Goal: Task Accomplishment & Management: Use online tool/utility

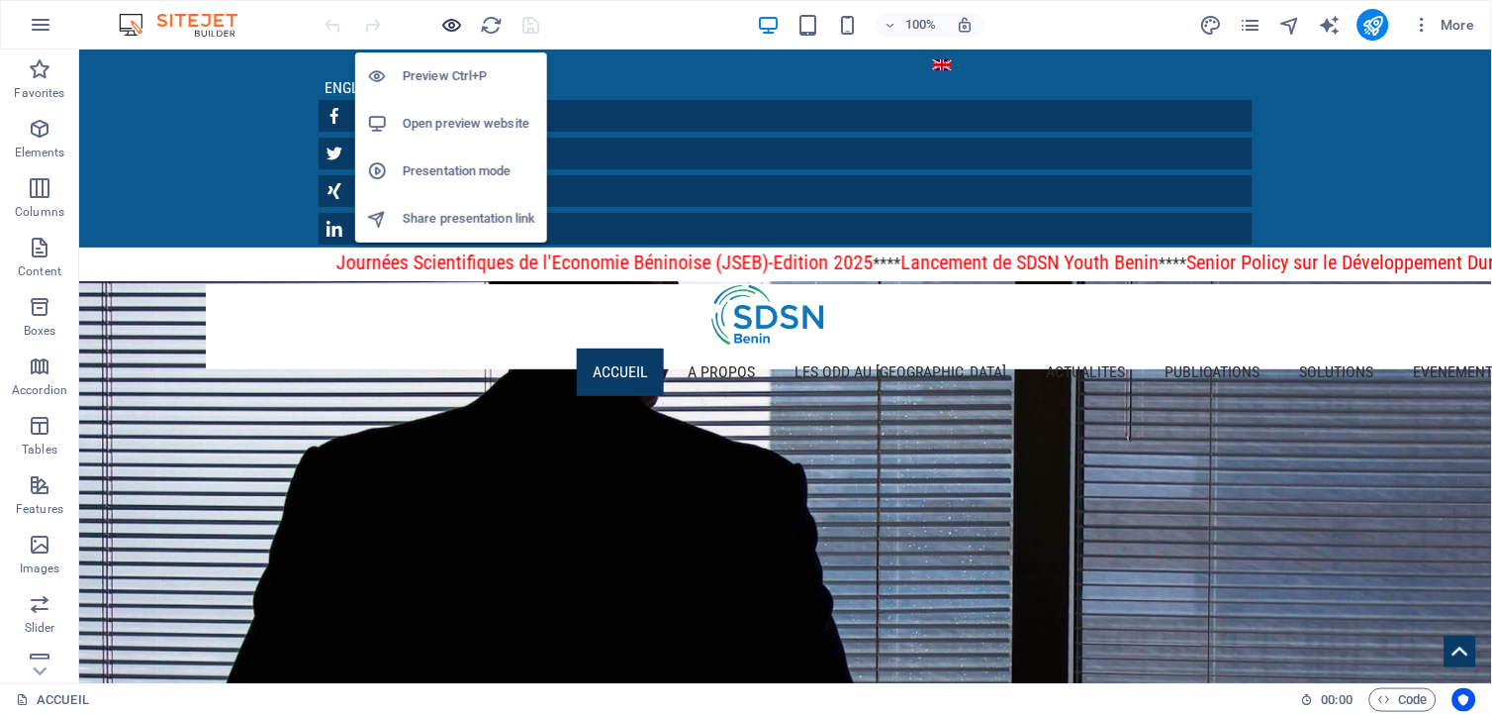
click at [457, 27] on icon "button" at bounding box center [452, 25] width 23 height 23
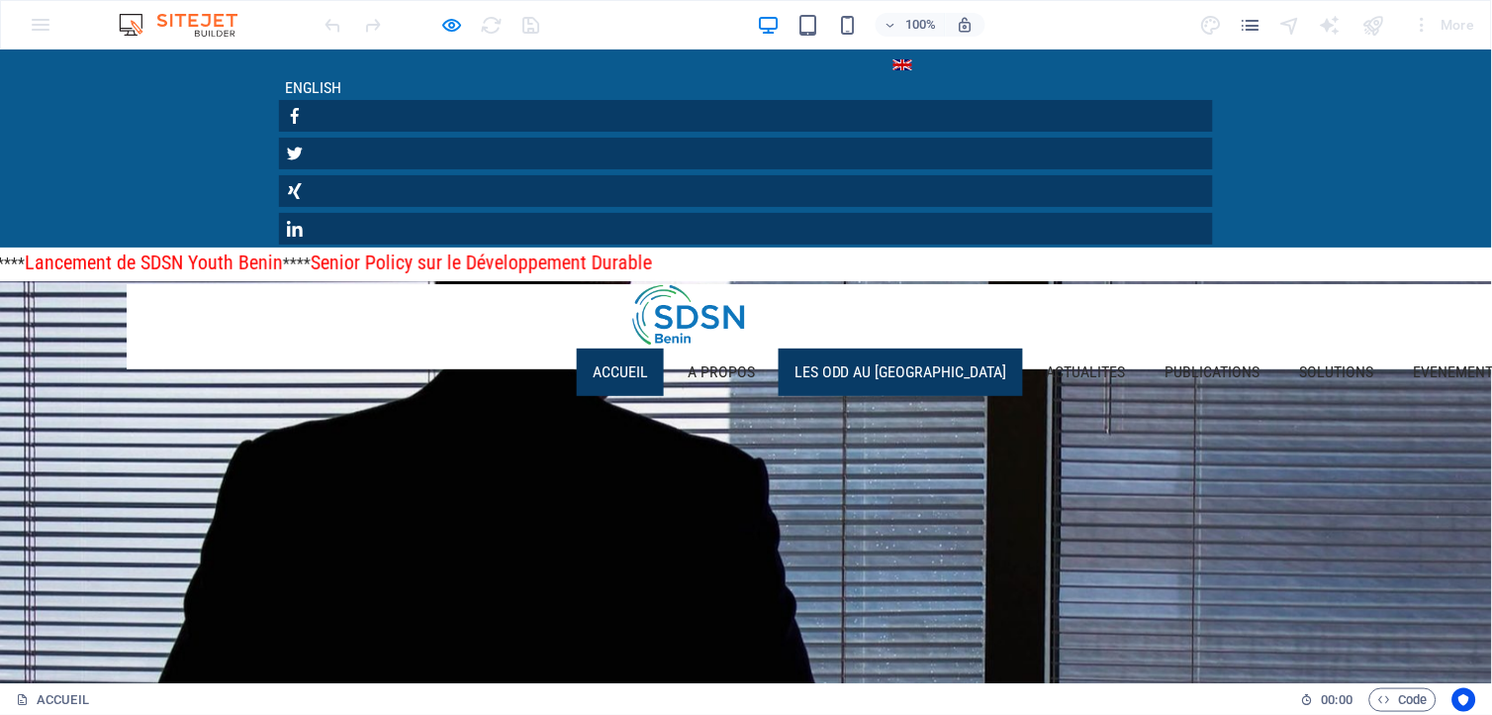
click at [779, 347] on link "LES ODD au [GEOGRAPHIC_DATA]" at bounding box center [901, 371] width 244 height 48
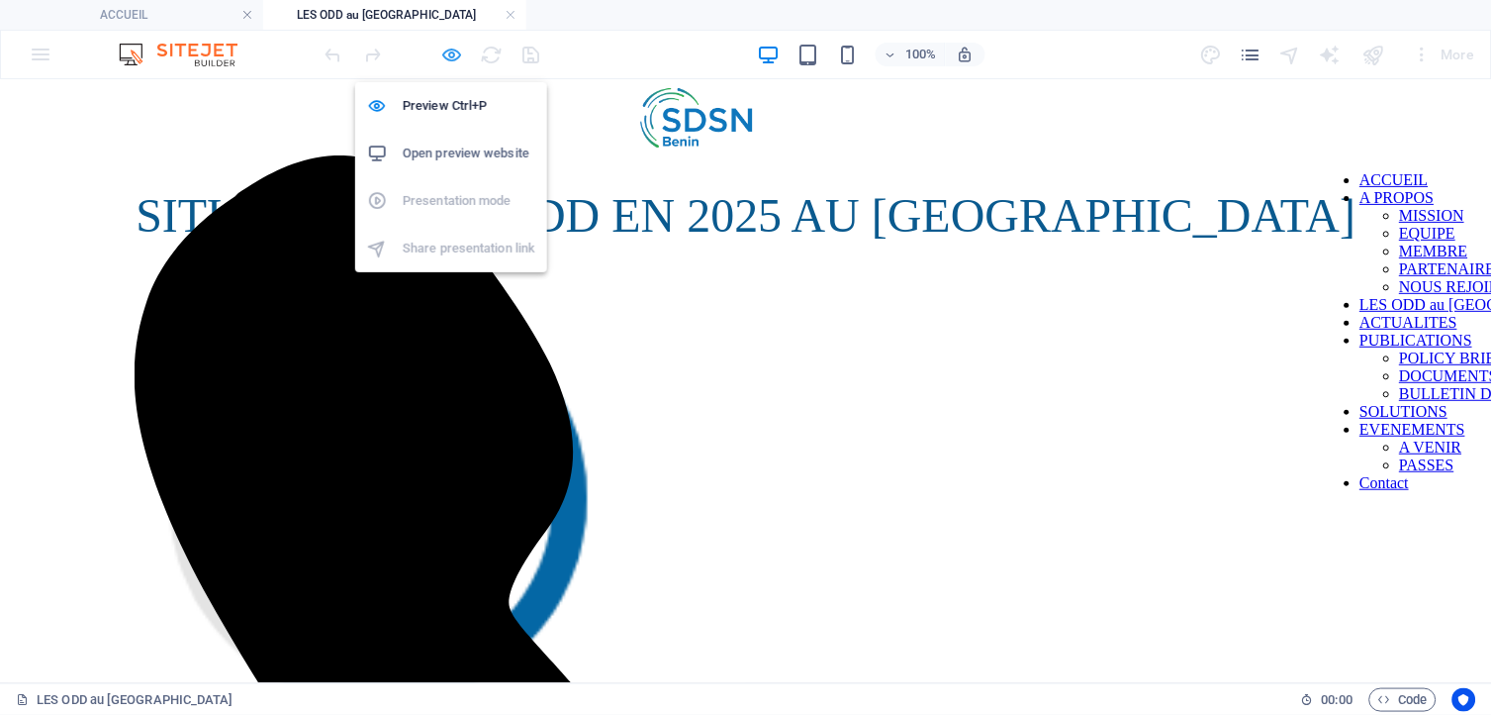
click at [448, 50] on icon "button" at bounding box center [452, 55] width 23 height 23
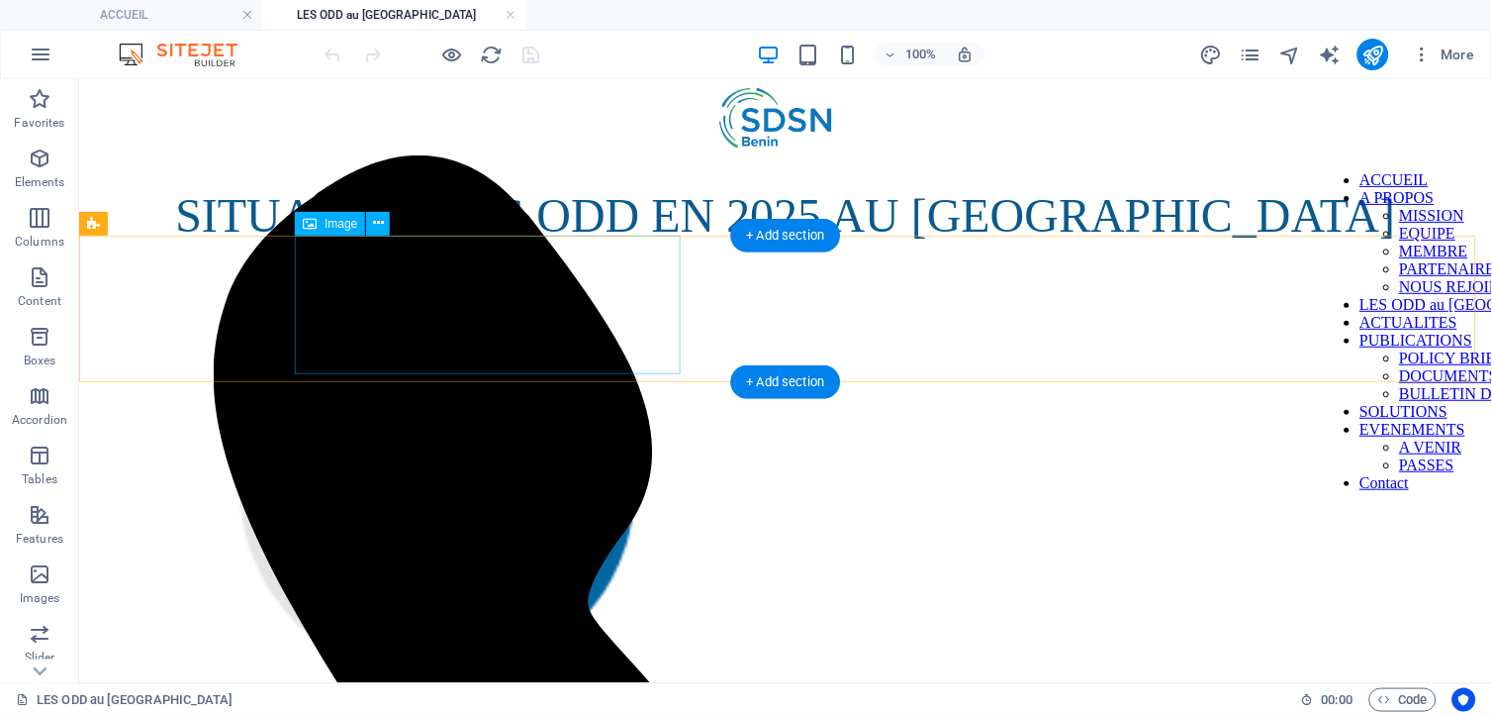
click at [402, 306] on figure at bounding box center [784, 509] width 1397 height 505
drag, startPoint x: 402, startPoint y: 306, endPoint x: 484, endPoint y: 385, distance: 114.1
click at [402, 306] on figure at bounding box center [784, 509] width 1397 height 505
select select "%"
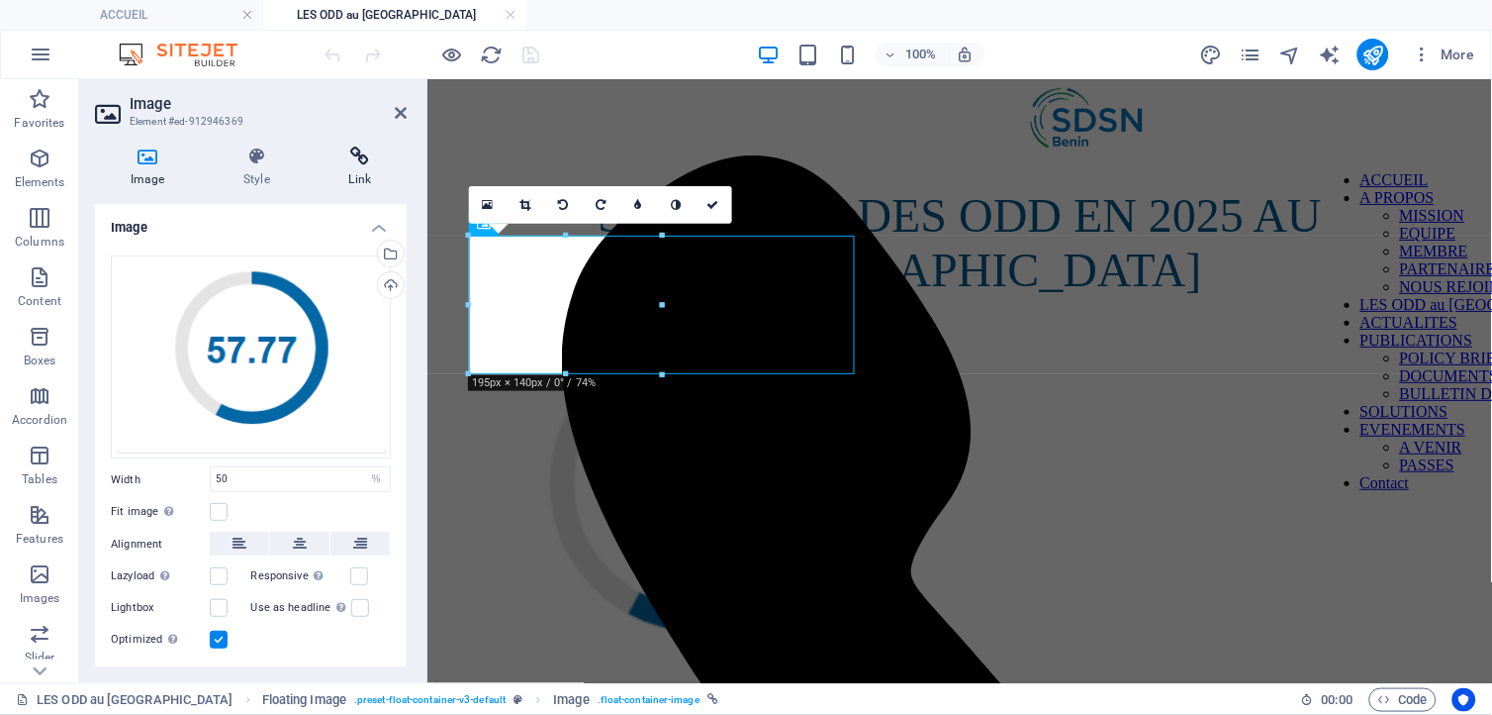
click at [357, 153] on icon at bounding box center [360, 156] width 93 height 20
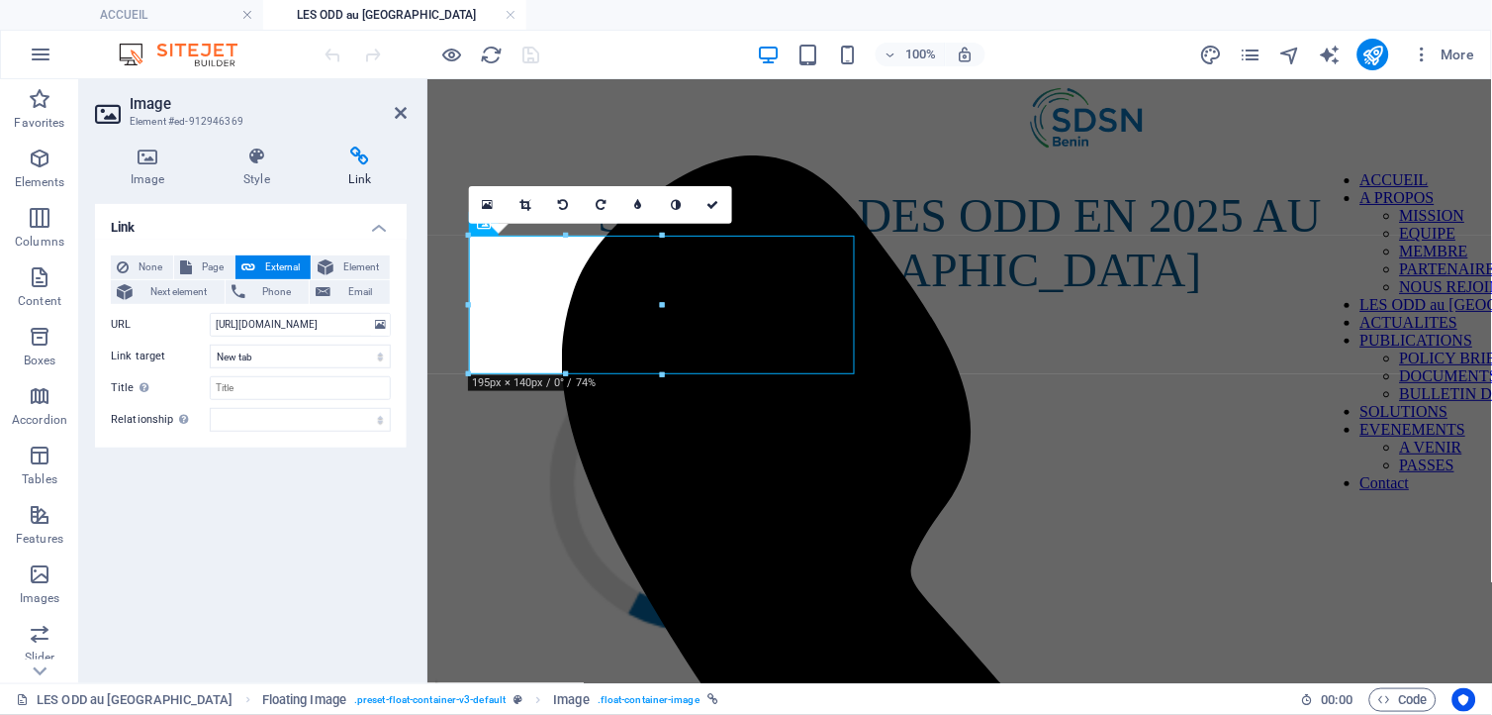
click at [346, 160] on icon at bounding box center [360, 156] width 93 height 20
drag, startPoint x: 640, startPoint y: 401, endPoint x: 479, endPoint y: 309, distance: 185.7
paste input "[DOMAIN_NAME][URL]"
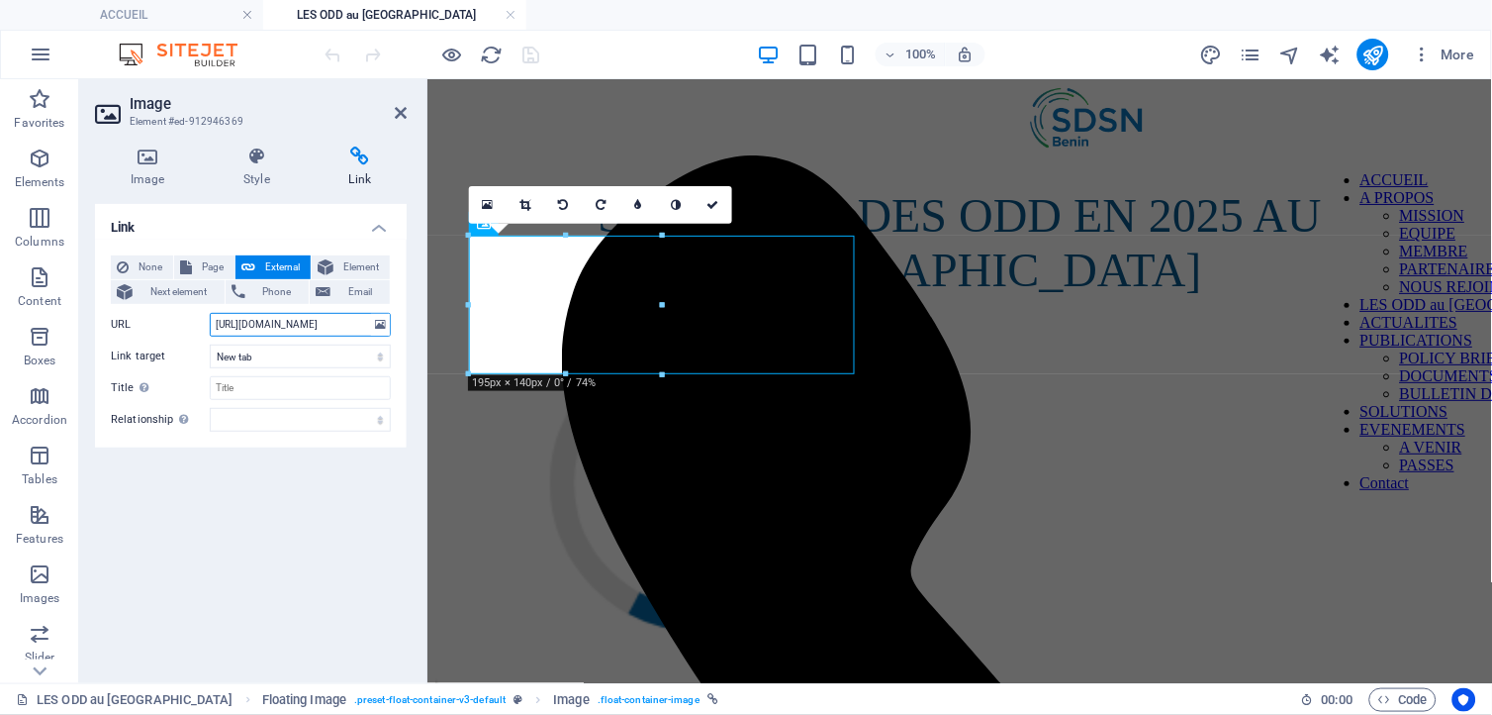
scroll to position [0, 63]
type input "[URL][DOMAIN_NAME]"
click at [713, 201] on icon at bounding box center [714, 205] width 12 height 12
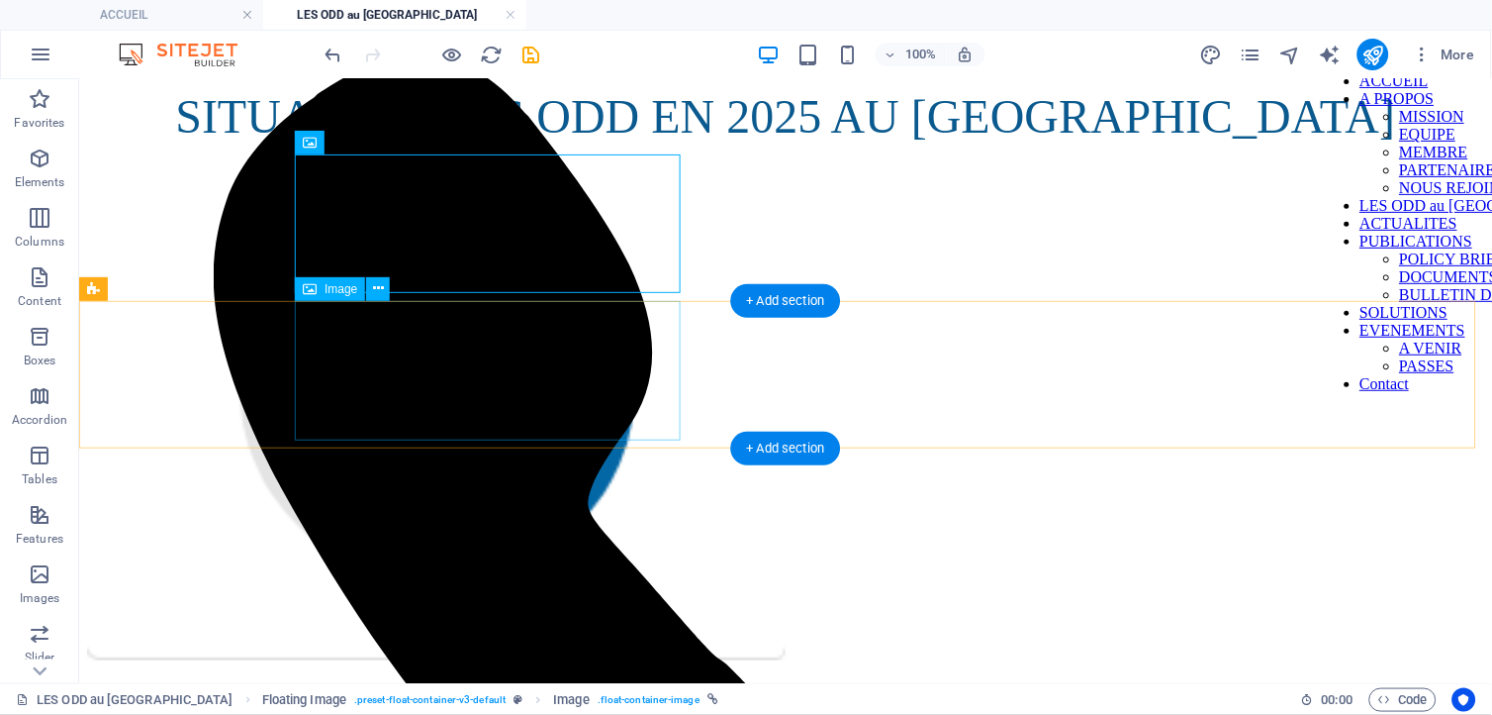
scroll to position [110, 0]
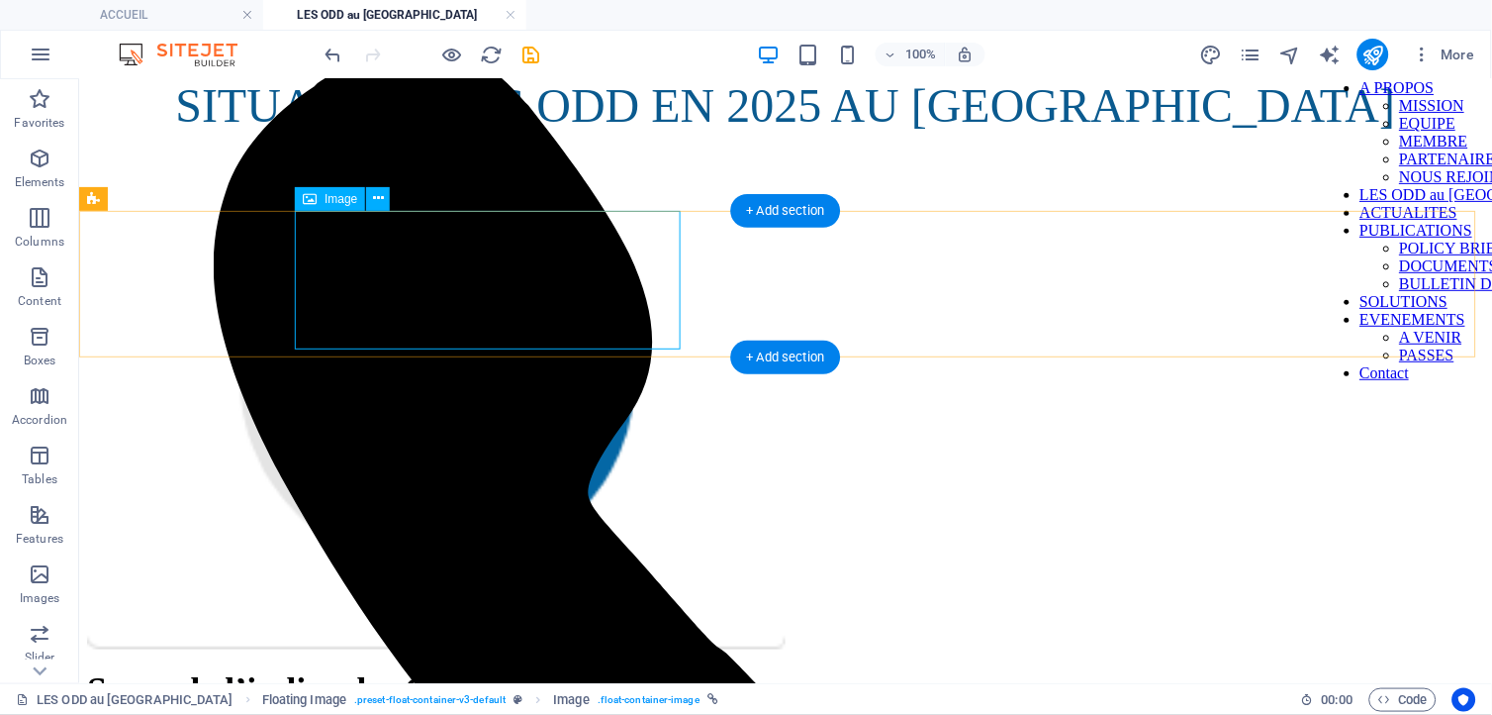
click at [548, 312] on figure at bounding box center [784, 399] width 1397 height 505
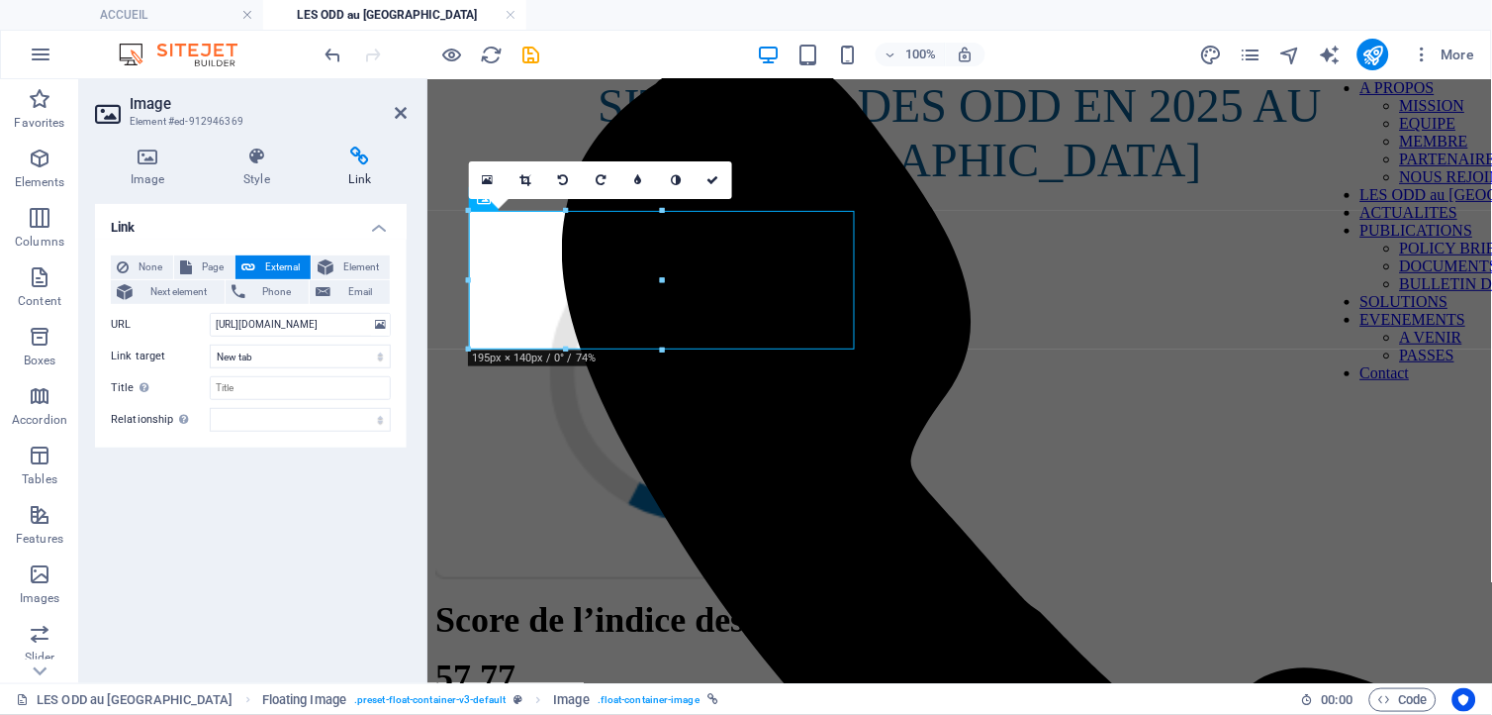
click at [277, 263] on span "External" at bounding box center [283, 267] width 44 height 24
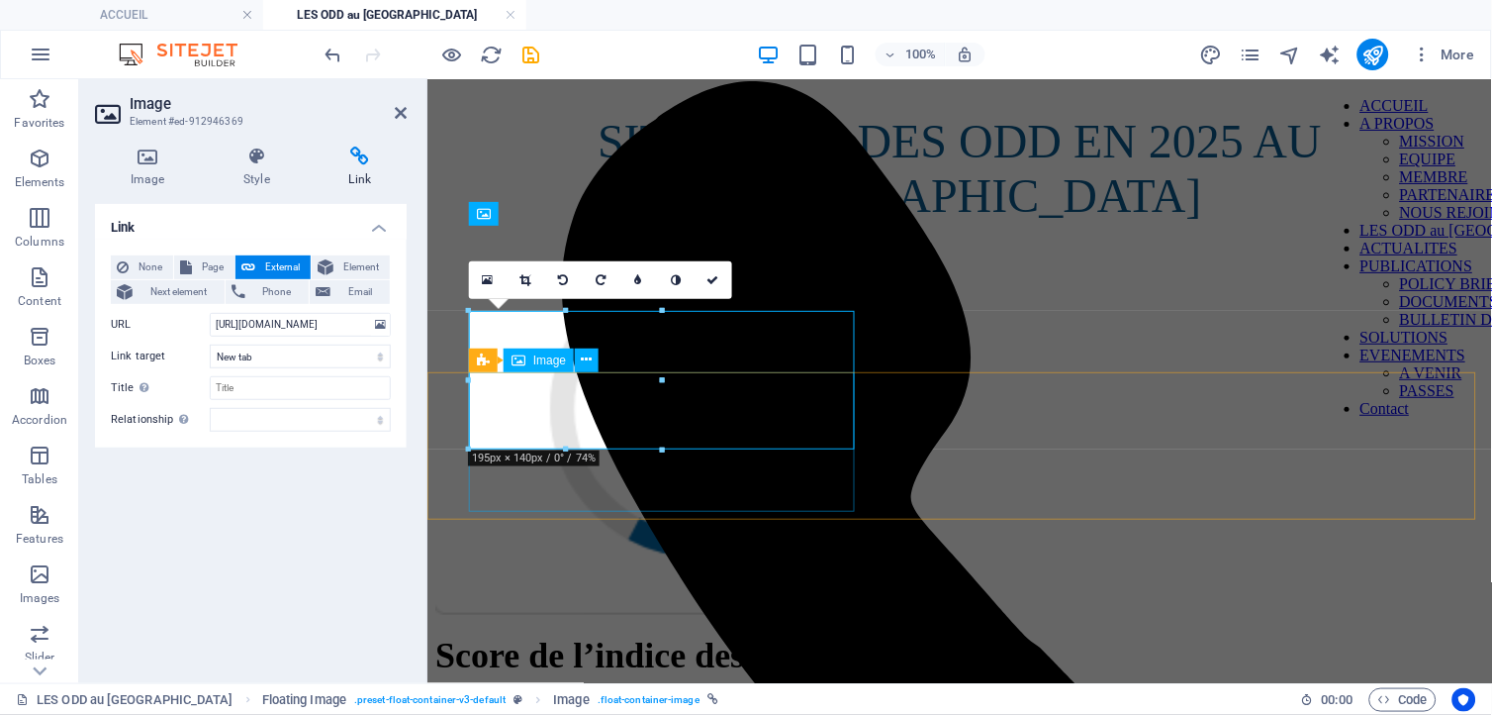
scroll to position [0, 0]
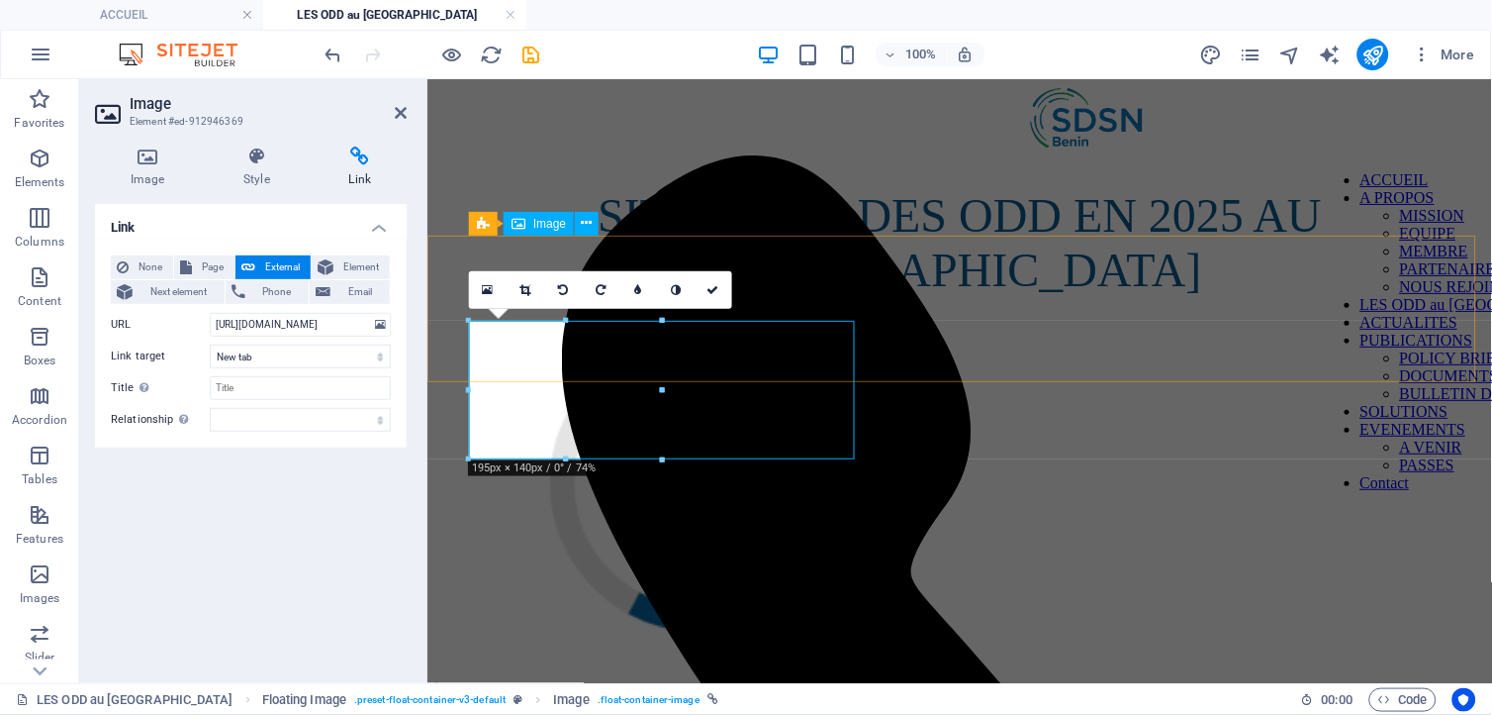
click at [773, 312] on figure at bounding box center [958, 502] width 1049 height 380
click at [719, 291] on icon at bounding box center [714, 290] width 12 height 12
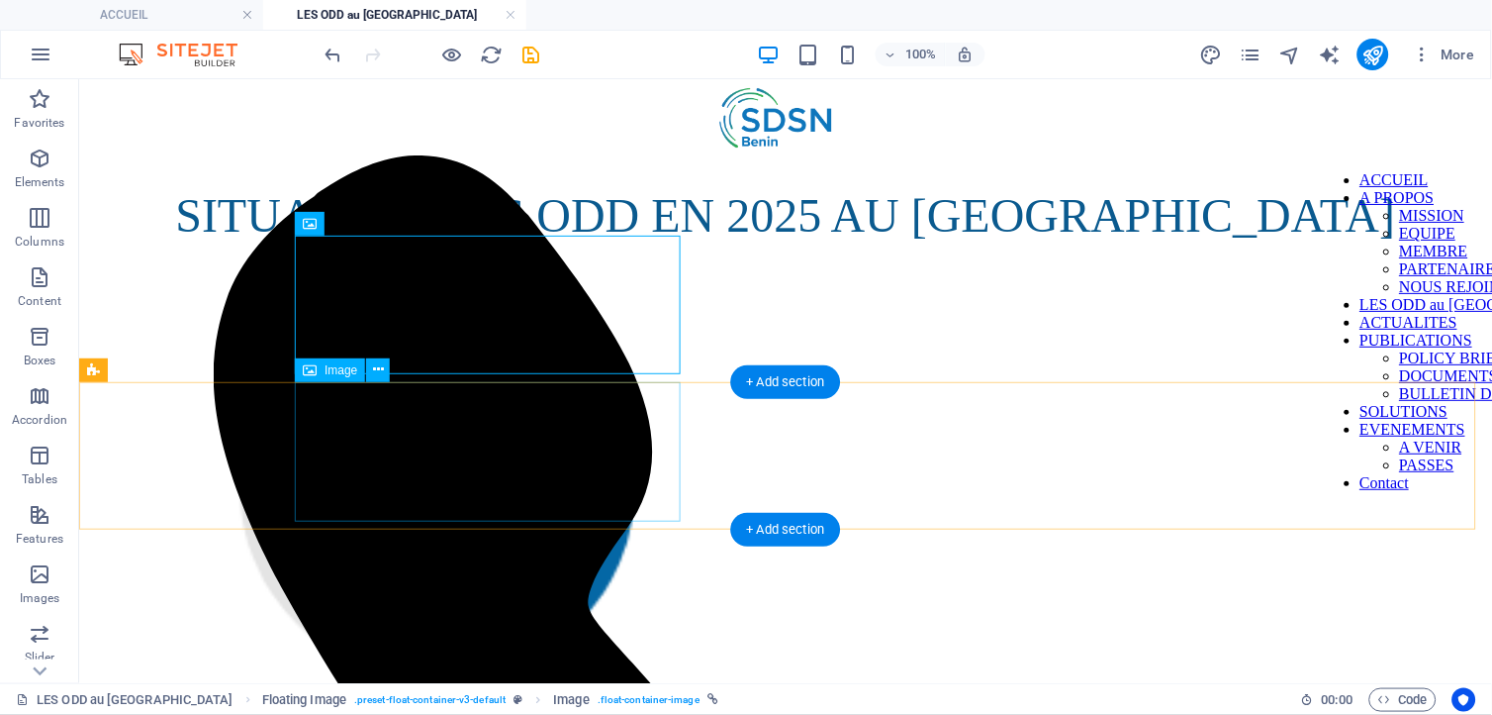
select select "%"
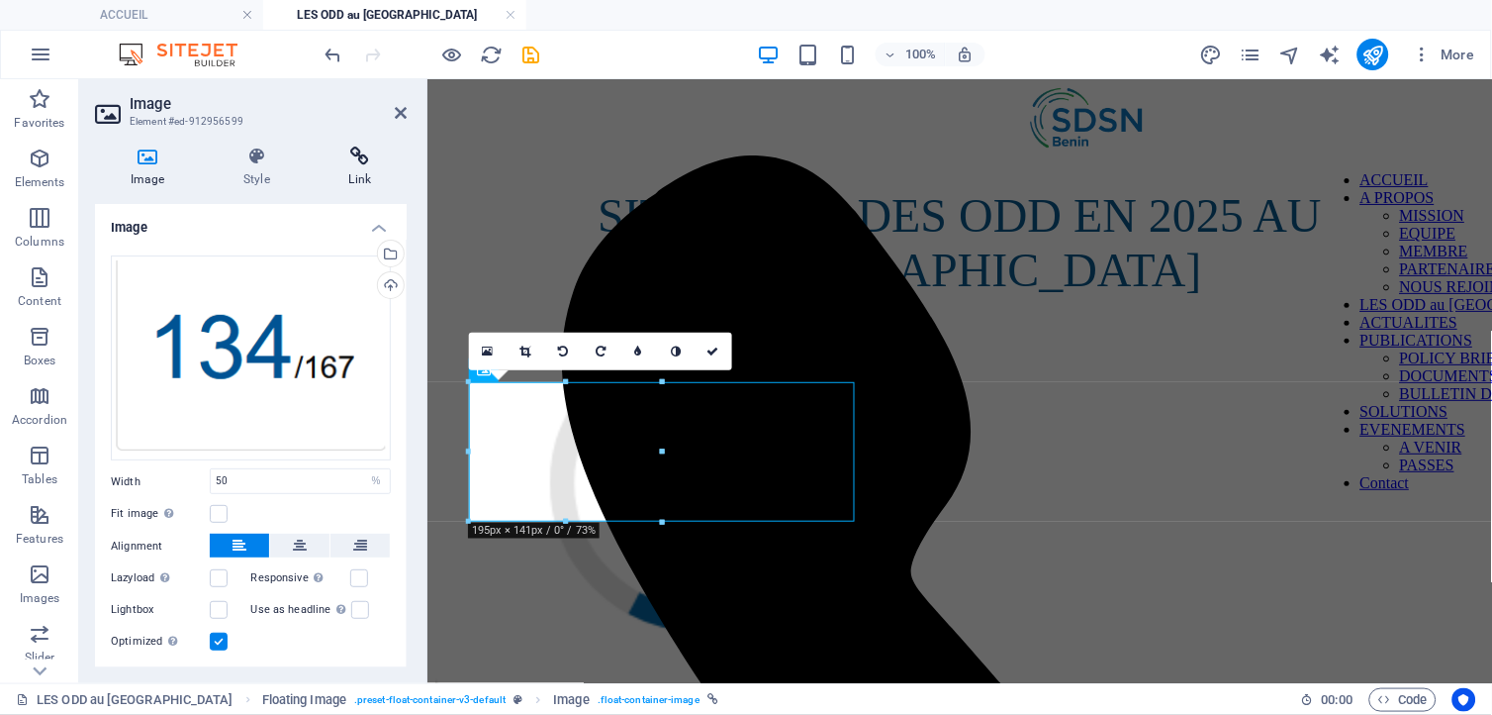
click at [353, 155] on icon at bounding box center [360, 156] width 93 height 20
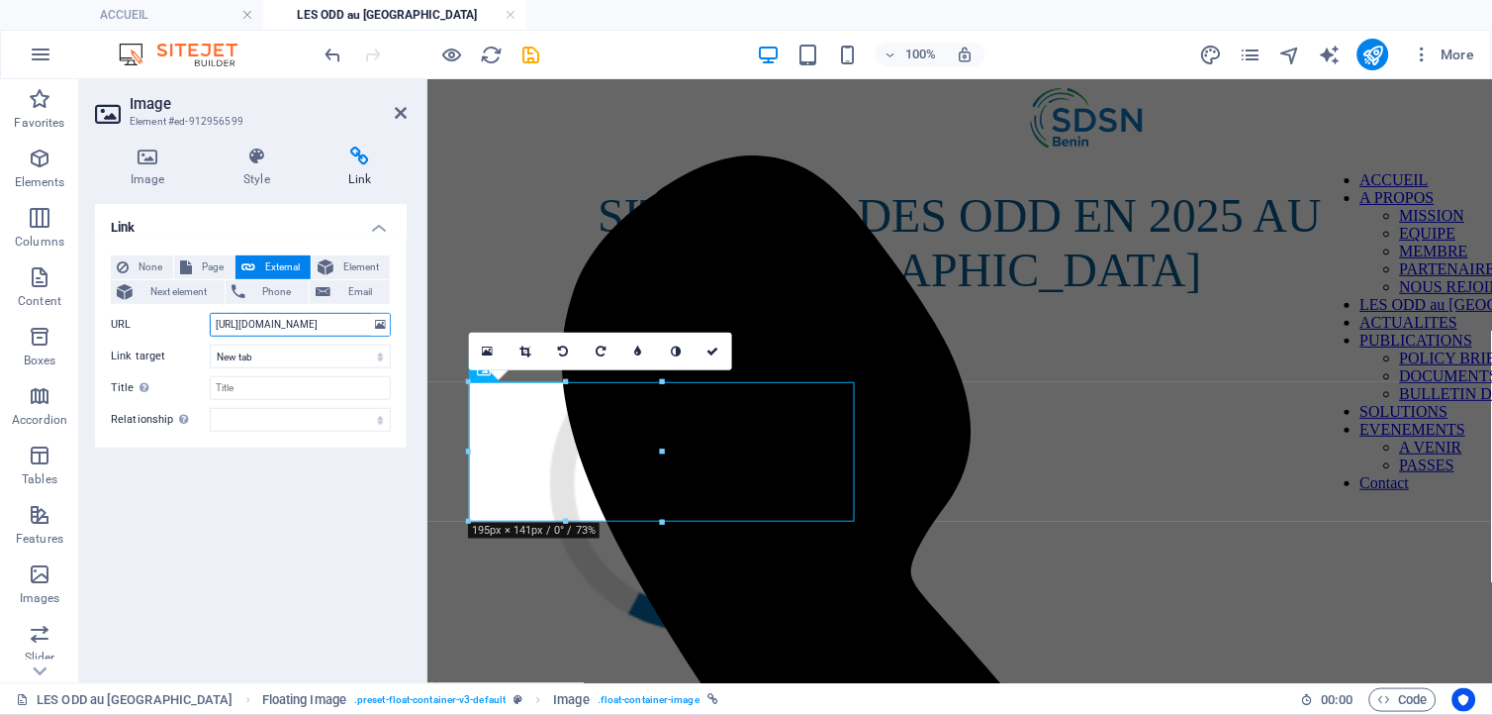
scroll to position [0, 153]
drag, startPoint x: 212, startPoint y: 321, endPoint x: 399, endPoint y: 310, distance: 187.4
click at [399, 310] on div "None Page External Element Next element Phone Email Page ACCUEIL A PROPOS -- MI…" at bounding box center [251, 344] width 312 height 208
paste input "[DOMAIN_NAME][URL]"
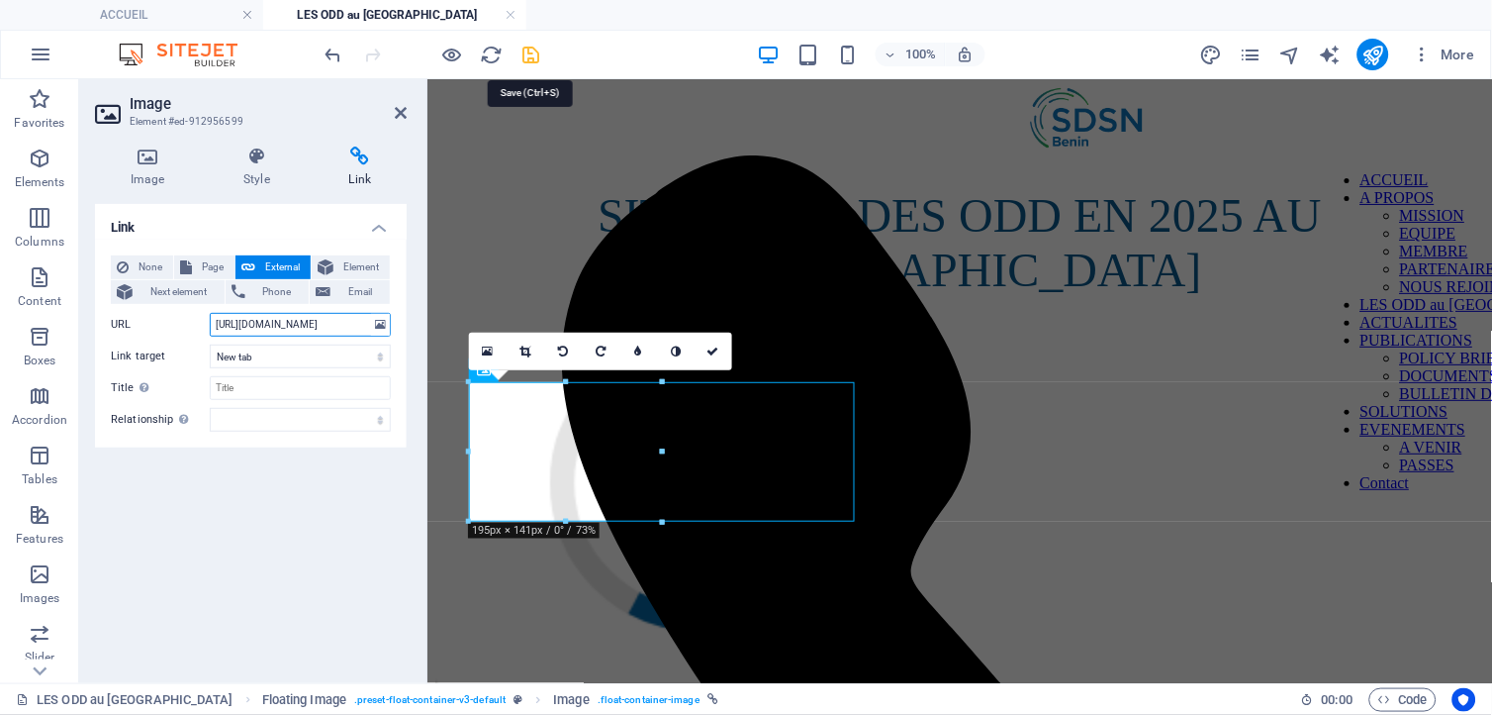
type input "[URL][DOMAIN_NAME]"
click at [527, 53] on icon "save" at bounding box center [532, 55] width 23 height 23
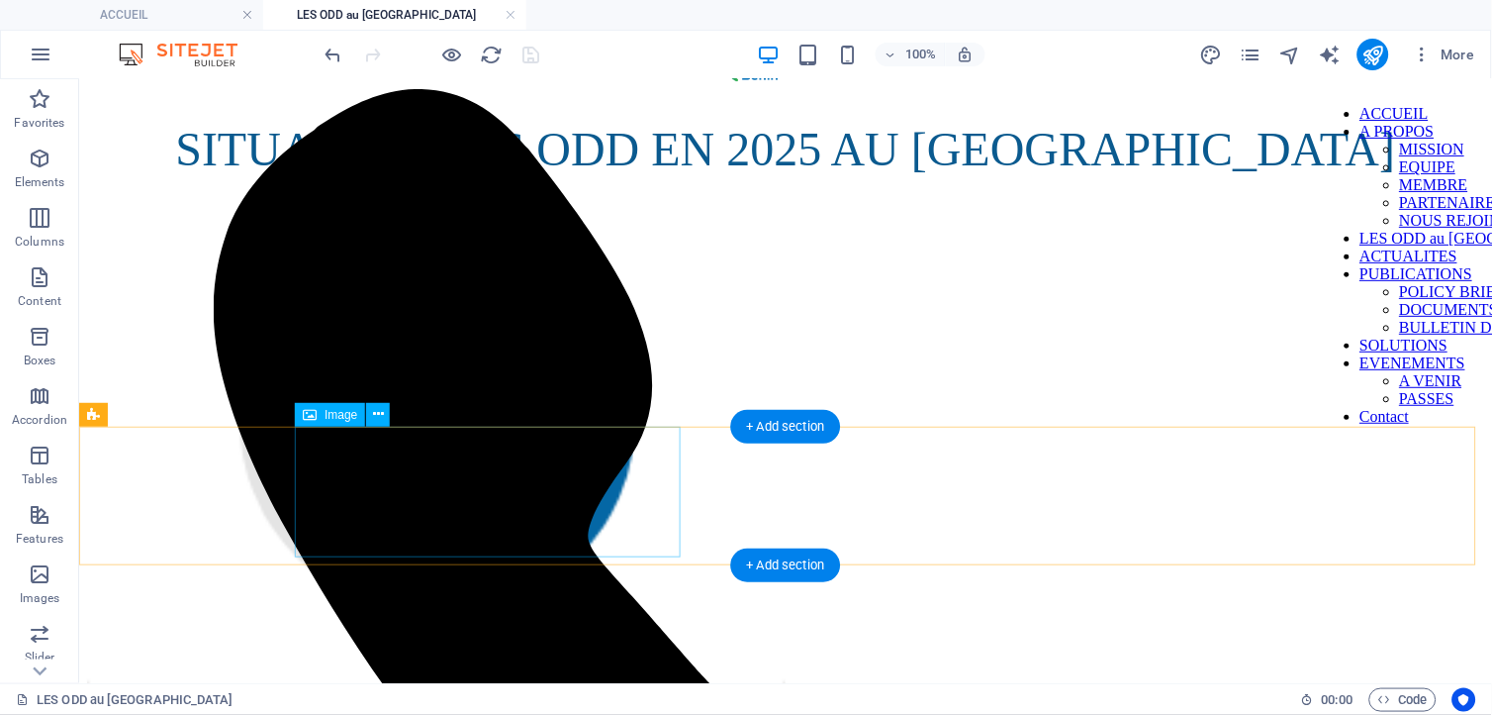
scroll to position [220, 0]
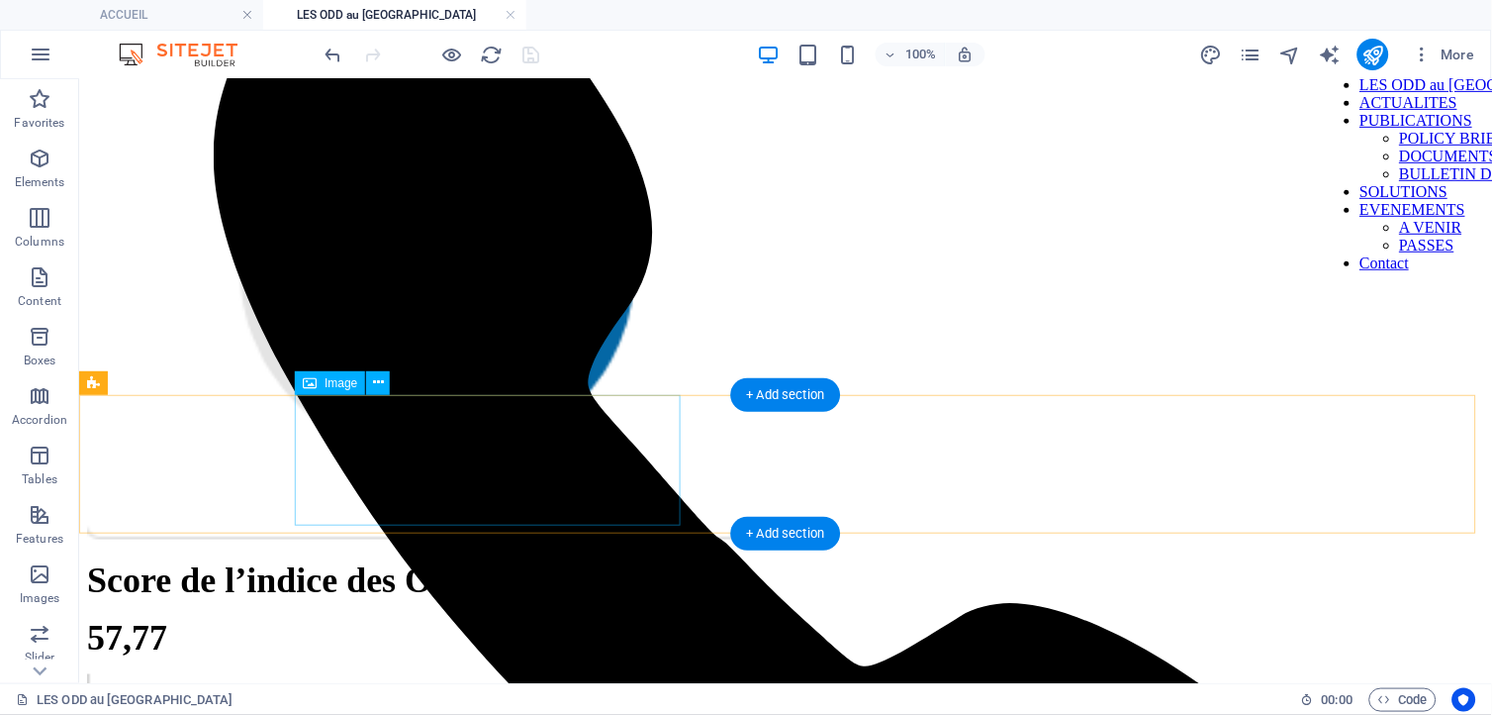
select select "%"
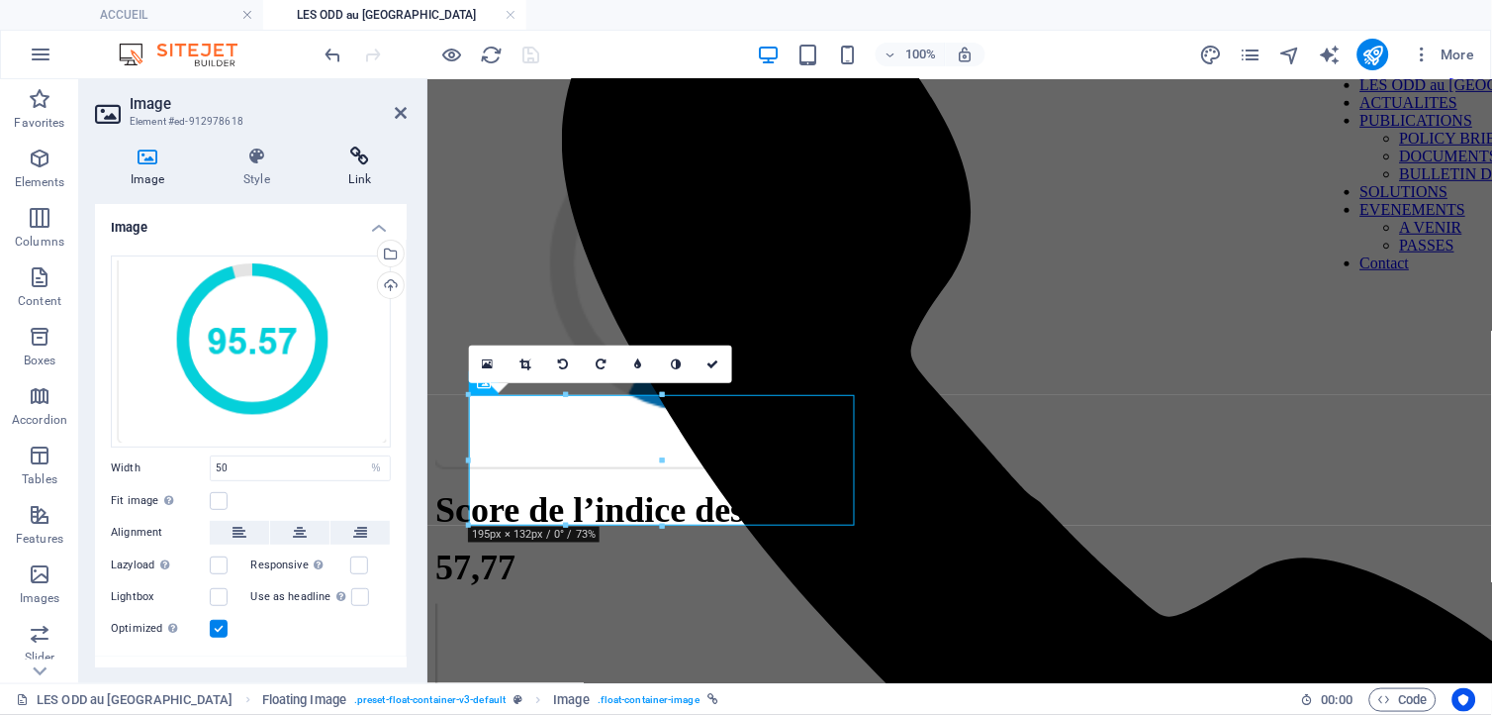
click at [358, 158] on icon at bounding box center [360, 156] width 93 height 20
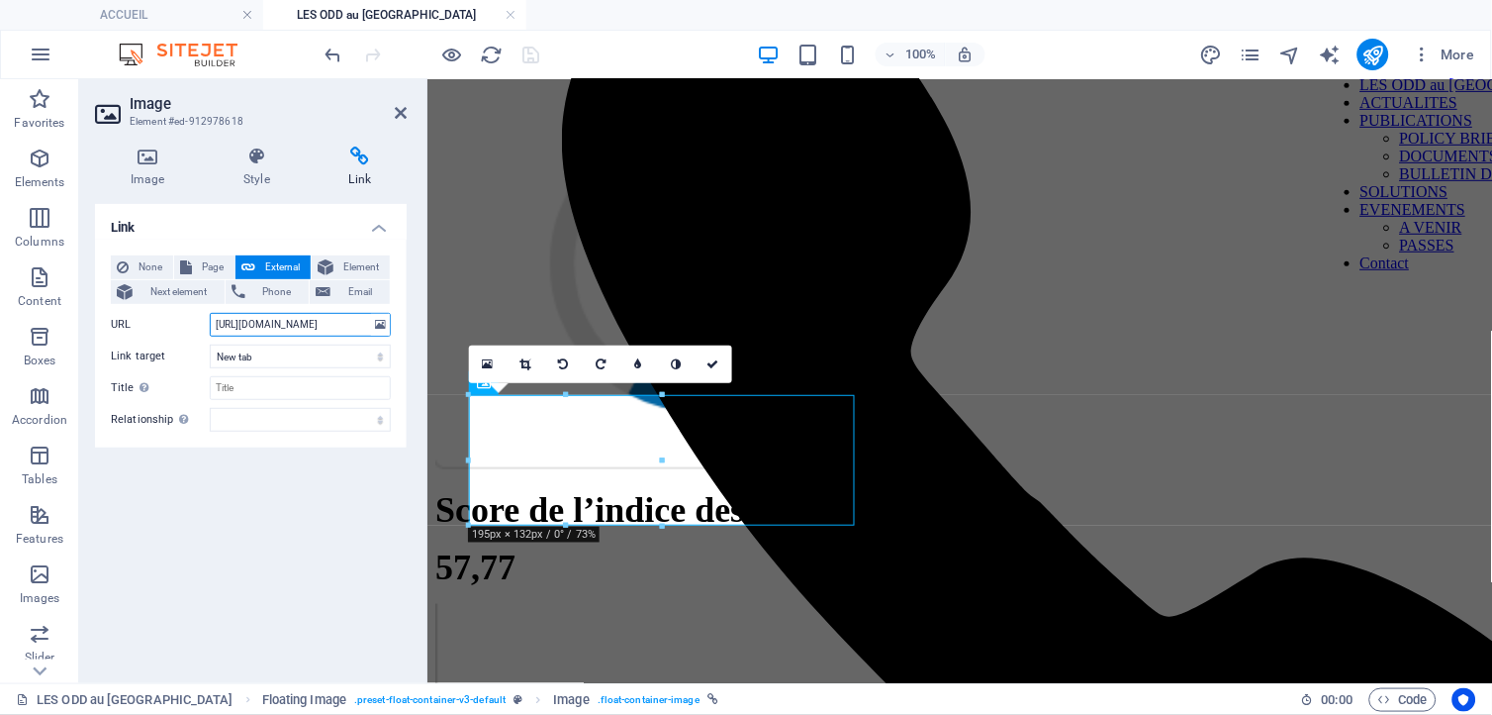
scroll to position [0, 153]
drag, startPoint x: 637, startPoint y: 399, endPoint x: 427, endPoint y: 316, distance: 226.6
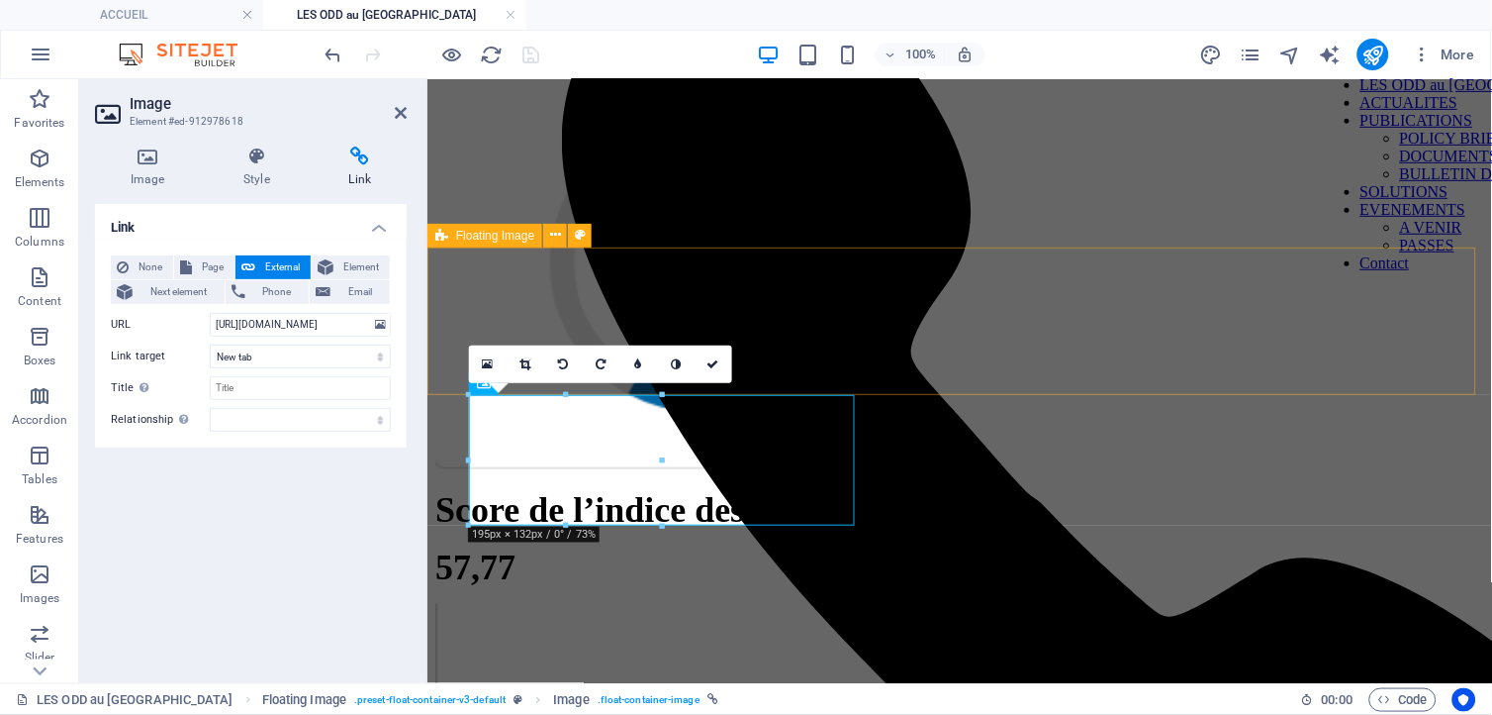
scroll to position [0, 0]
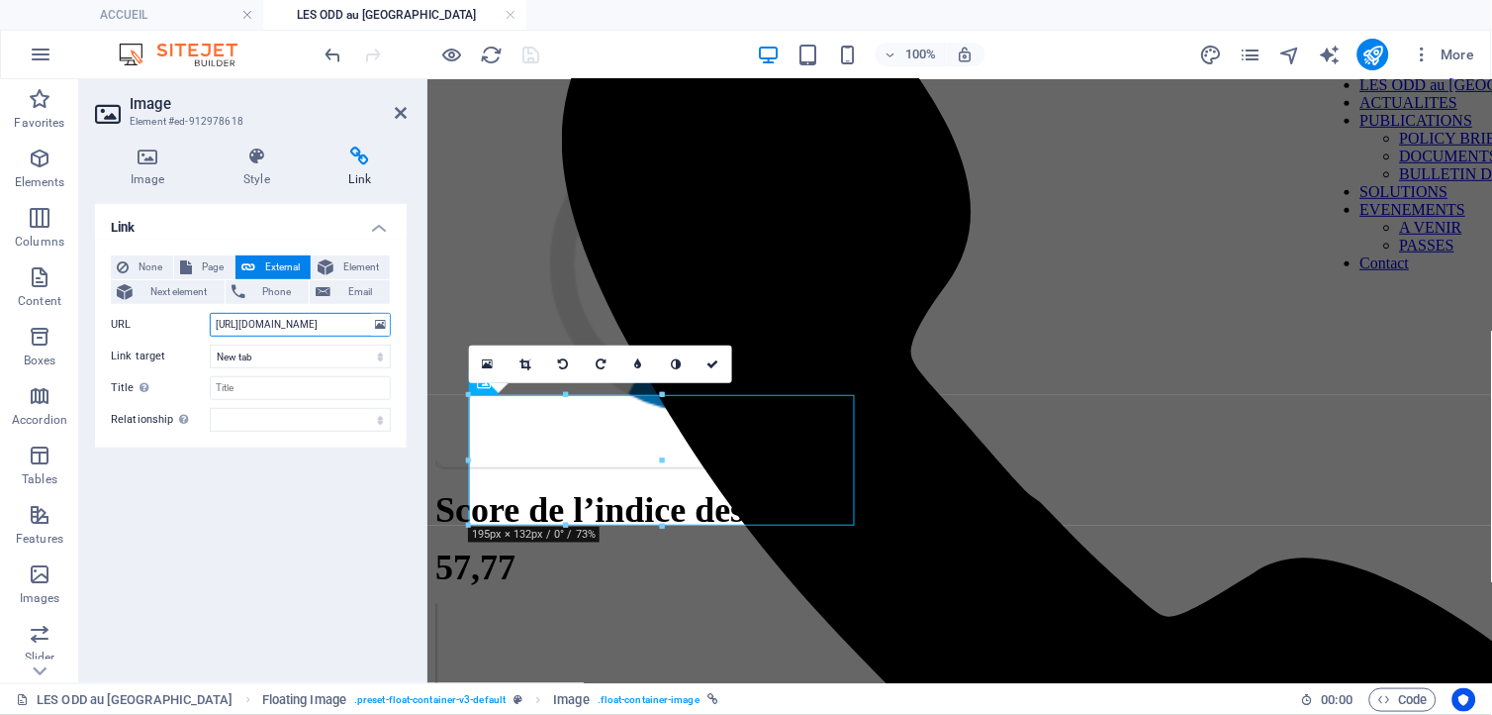
paste input "[DOMAIN_NAME][URL]"
type input "[URL][DOMAIN_NAME]"
click at [714, 361] on icon at bounding box center [714, 364] width 12 height 12
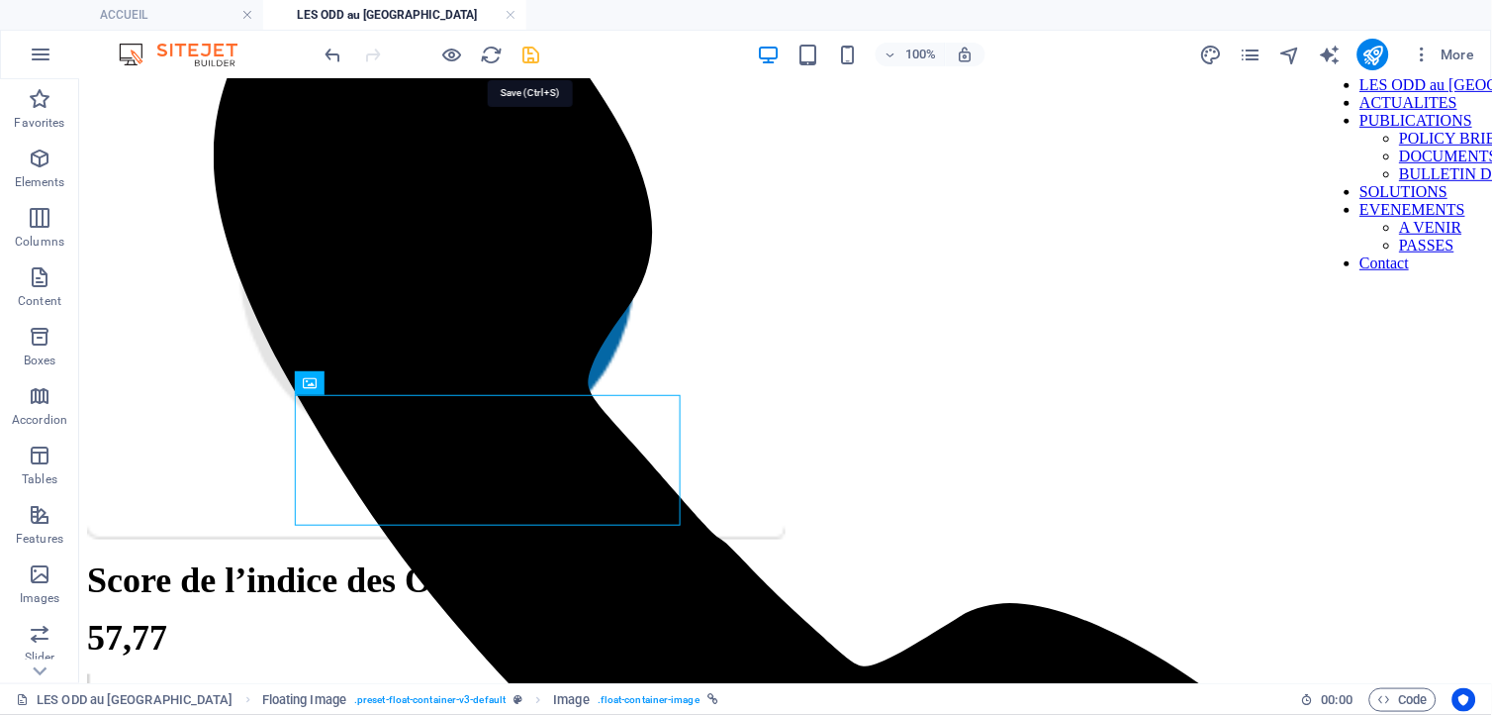
click at [535, 57] on icon "save" at bounding box center [532, 55] width 23 height 23
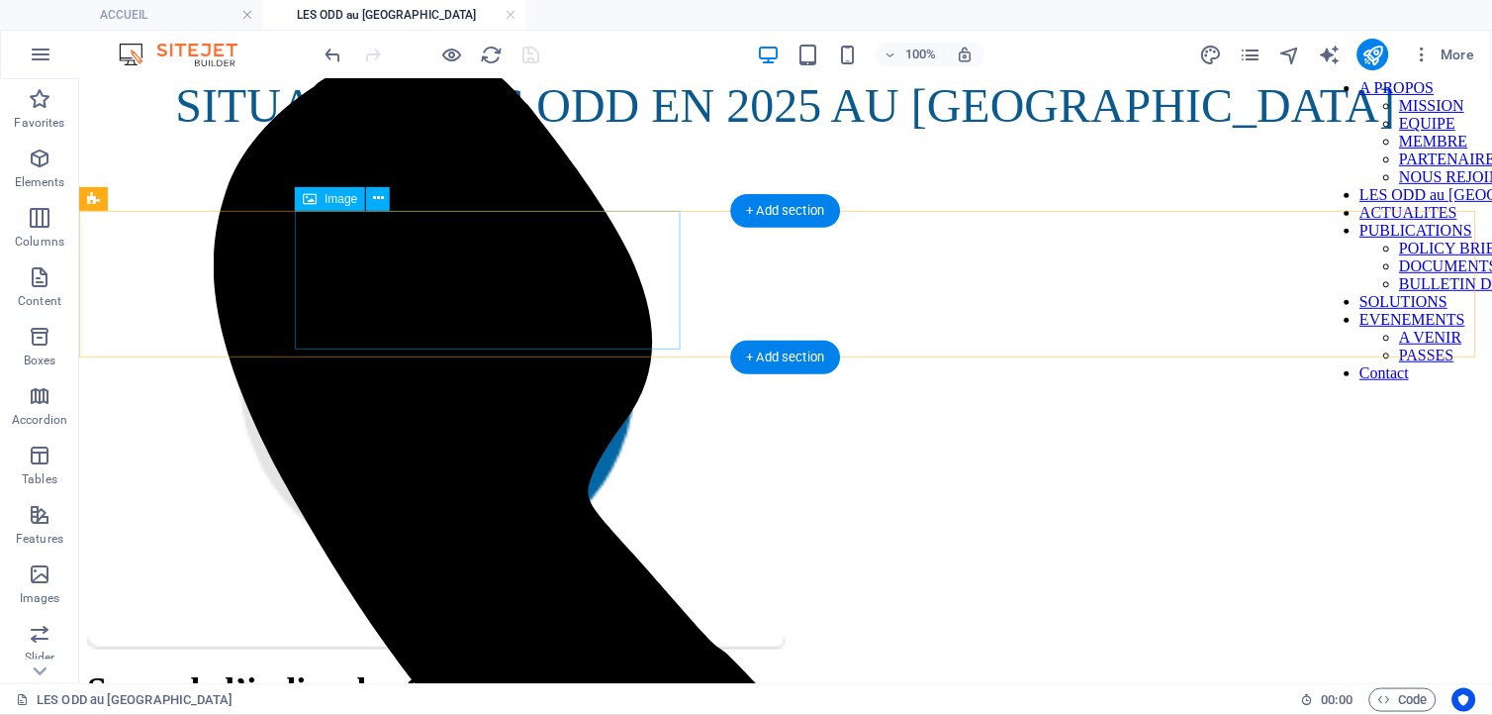
scroll to position [220, 0]
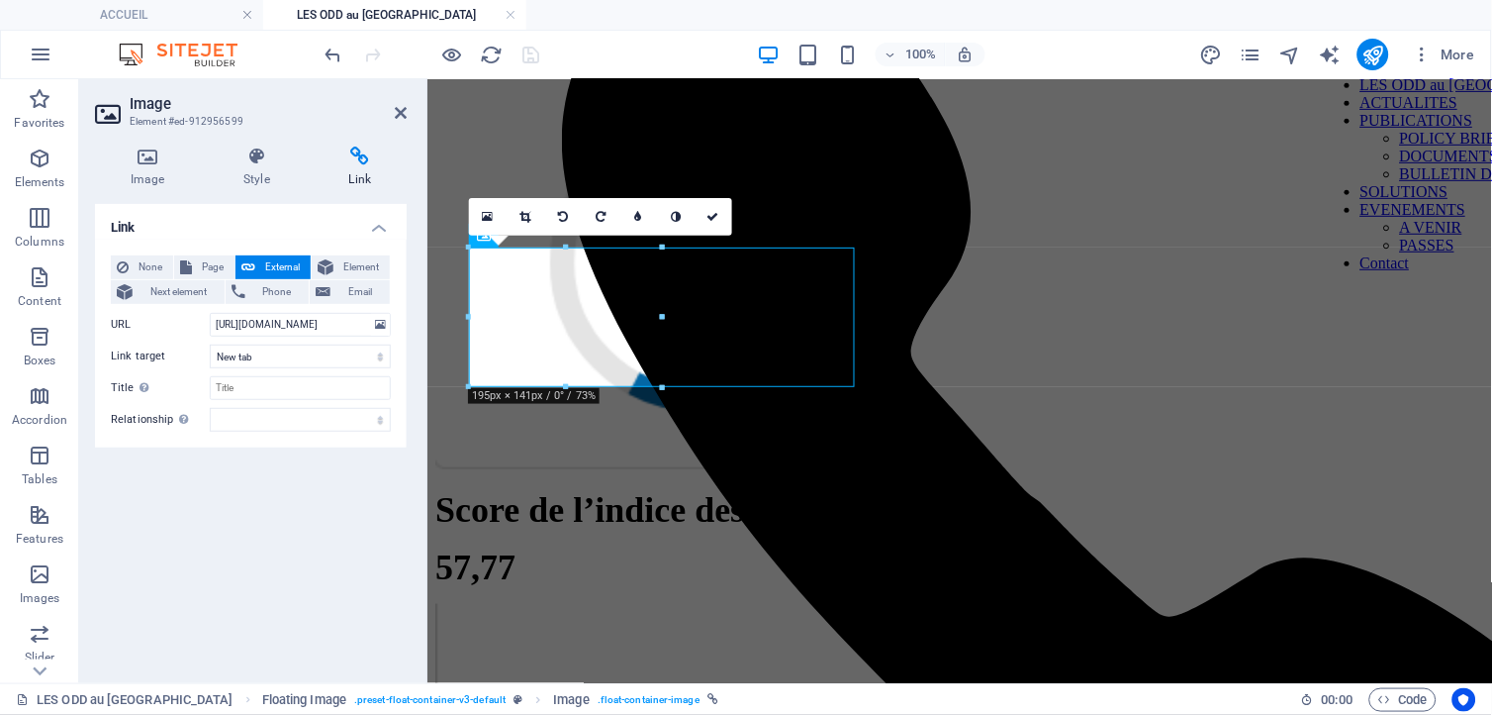
click at [356, 146] on icon at bounding box center [360, 156] width 93 height 20
click at [716, 218] on icon at bounding box center [714, 217] width 12 height 12
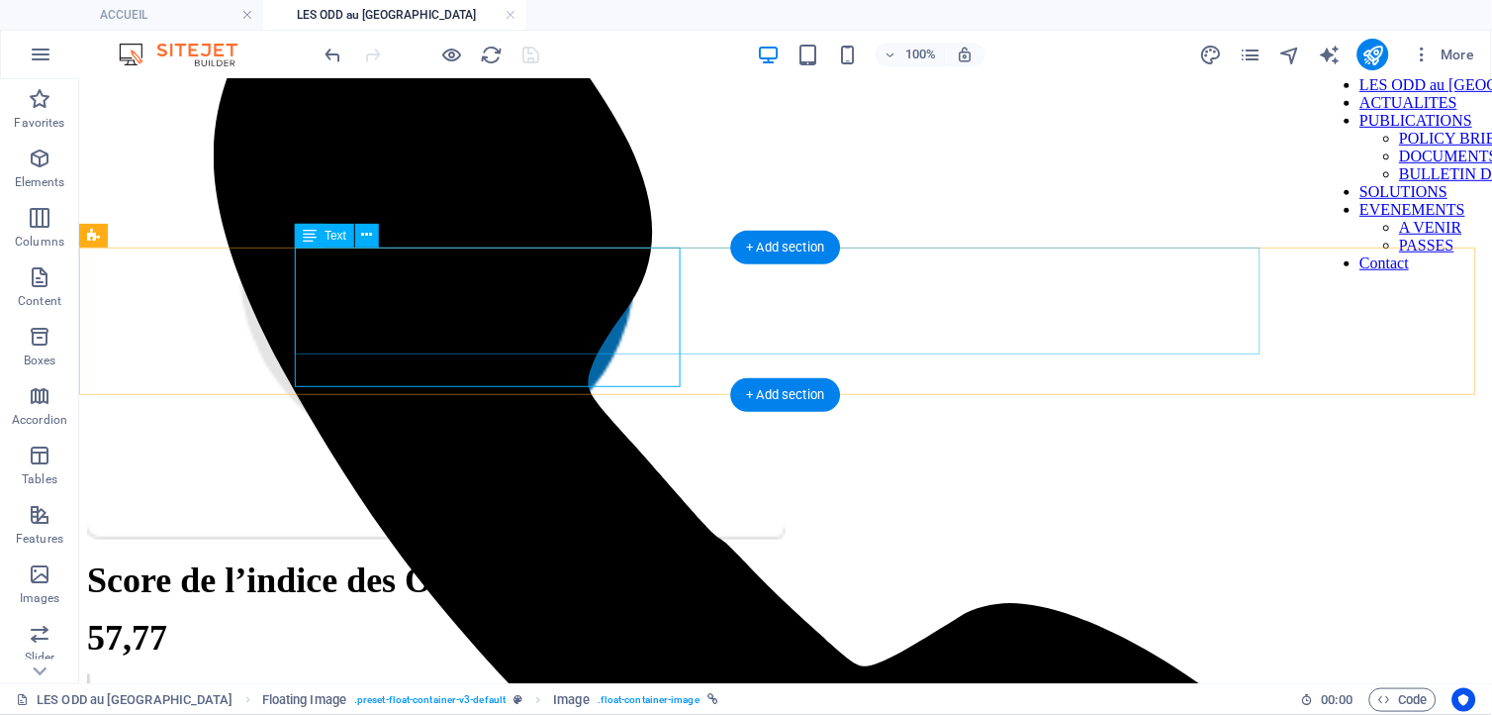
scroll to position [0, 0]
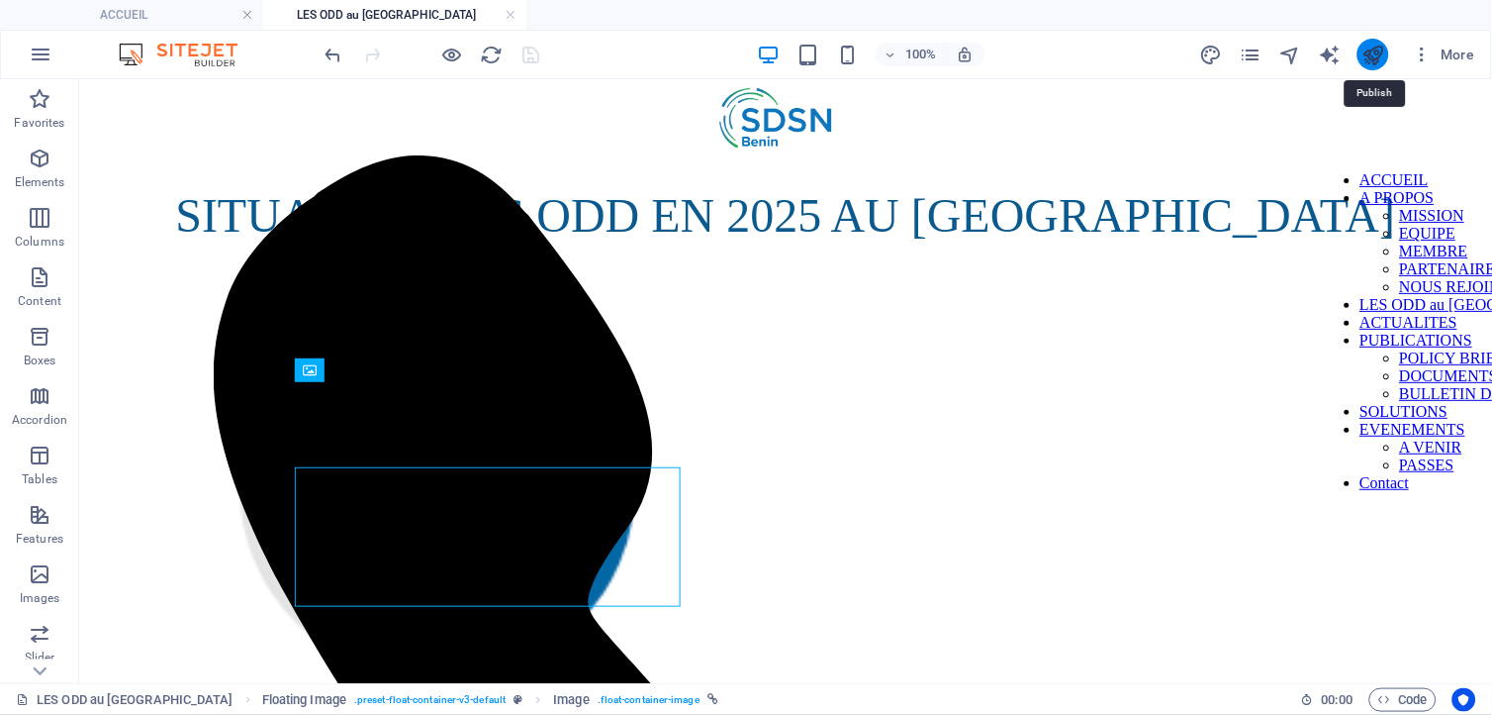
click at [1378, 46] on icon "publish" at bounding box center [1373, 55] width 23 height 23
